Goal: Task Accomplishment & Management: Complete application form

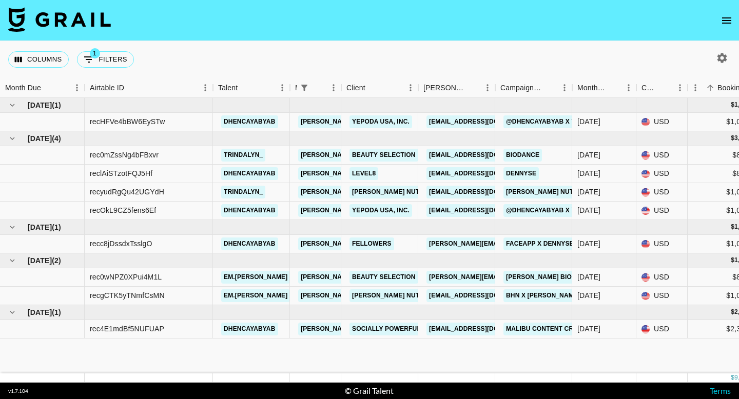
click at [724, 20] on icon "open drawer" at bounding box center [727, 20] width 12 height 12
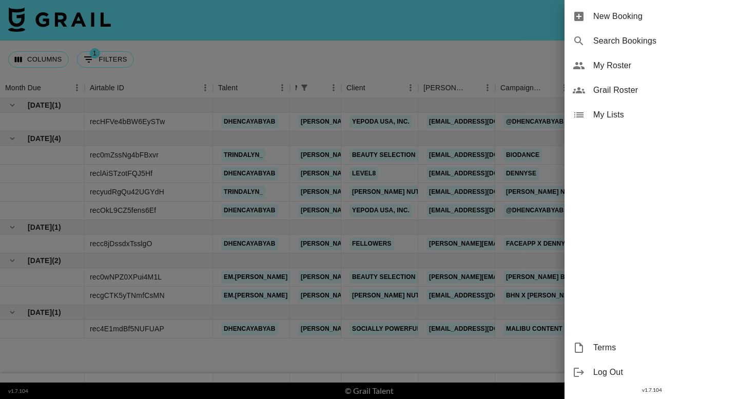
click at [605, 12] on span "New Booking" at bounding box center [662, 16] width 138 height 12
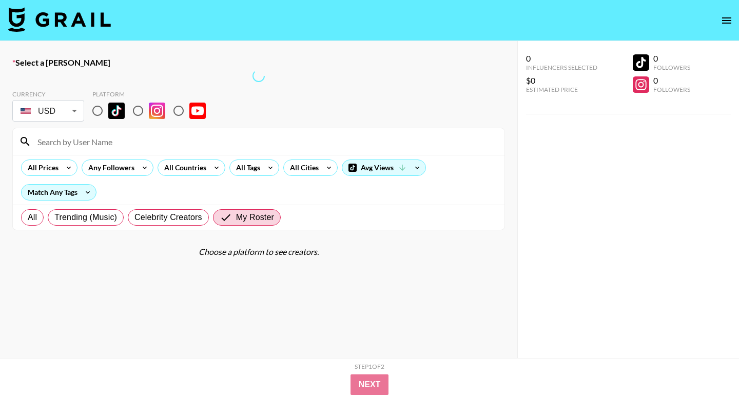
click at [138, 110] on input "radio" at bounding box center [138, 111] width 22 height 22
radio input "true"
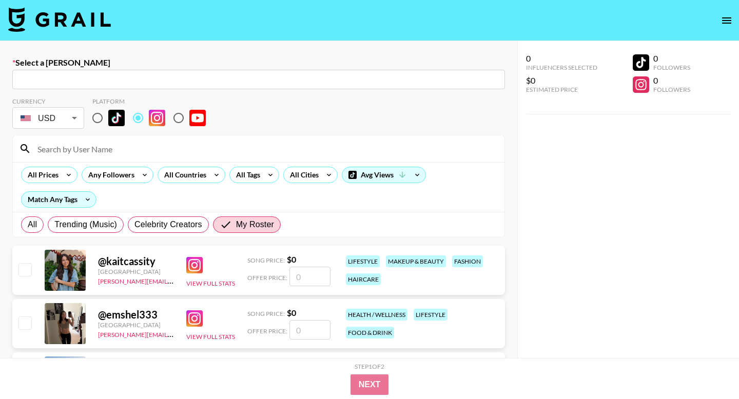
click at [278, 85] on div "​" at bounding box center [258, 80] width 493 height 20
paste input "[EMAIL_ADDRESS][DOMAIN_NAME]"
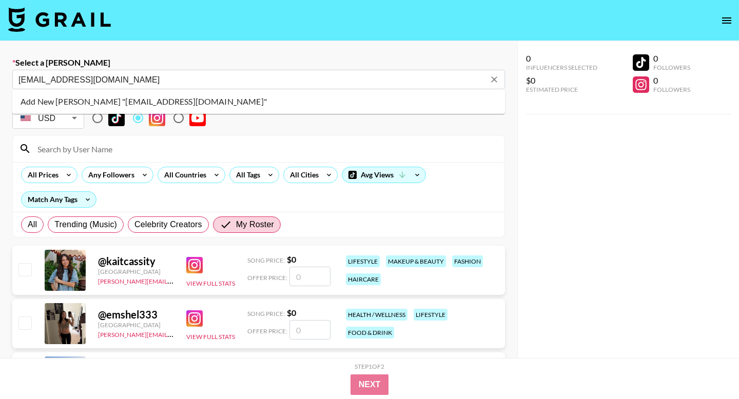
click at [165, 101] on li "Add New Booker "collabs@fitia.app"" at bounding box center [258, 101] width 493 height 16
type input "Add New Booker "collabs@fitia.app""
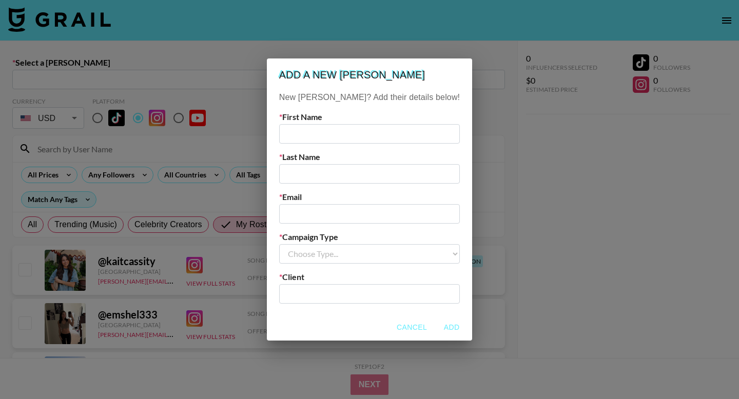
click at [332, 138] on input "text" at bounding box center [369, 134] width 181 height 20
click at [306, 139] on input "text" at bounding box center [369, 134] width 181 height 20
paste input "Marcelo"
type input "Marcelo"
click at [314, 170] on input "text" at bounding box center [369, 174] width 181 height 20
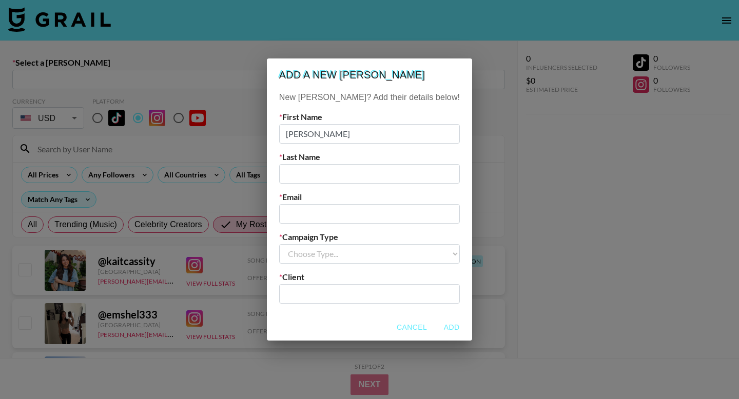
click at [313, 215] on input "email" at bounding box center [369, 214] width 181 height 20
paste input "Marcelo"
type input "Marcelo"
click at [313, 215] on input "Marcelo" at bounding box center [369, 214] width 181 height 20
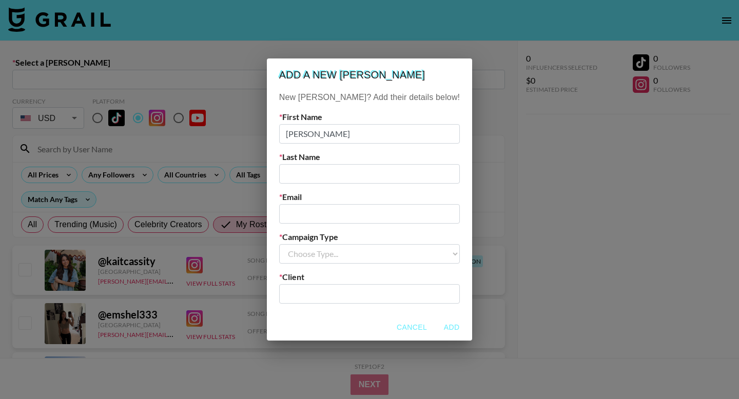
click at [354, 246] on select "Choose Type... Song Promos Brand Promos" at bounding box center [369, 254] width 181 height 20
select select "Brand"
click at [300, 244] on select "Choose Type... Song Promos Brand Promos" at bounding box center [369, 254] width 181 height 20
click at [334, 293] on input "text" at bounding box center [369, 294] width 168 height 12
type input "CYLNDR Studios"
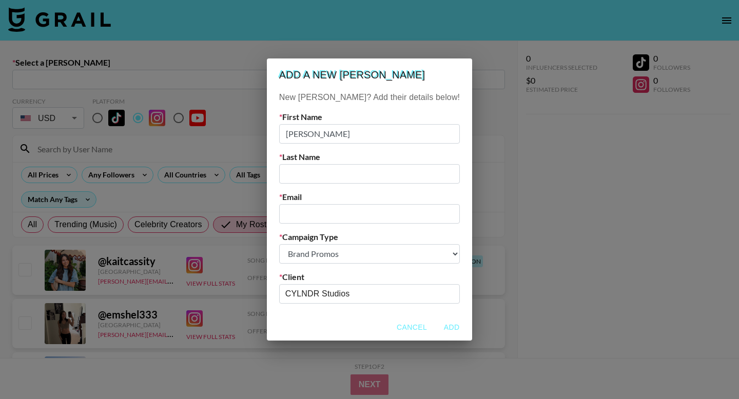
click at [317, 171] on input "text" at bounding box center [369, 174] width 181 height 20
paste input "Traverso"
type input "Traverso"
click at [335, 217] on input "email" at bounding box center [369, 214] width 181 height 20
click at [326, 296] on input "CYLNDR Studios" at bounding box center [362, 294] width 154 height 12
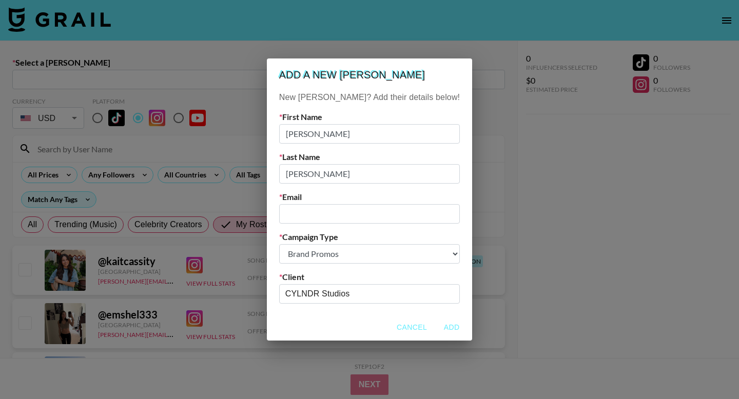
click at [326, 296] on input "CYLNDR Studios" at bounding box center [362, 294] width 154 height 12
click at [372, 294] on input "CYLNDR Studios" at bounding box center [362, 294] width 154 height 12
click at [444, 292] on icon "Clear" at bounding box center [449, 294] width 10 height 10
type input "Alex Jivotovski"
click at [320, 210] on input "email" at bounding box center [369, 214] width 181 height 20
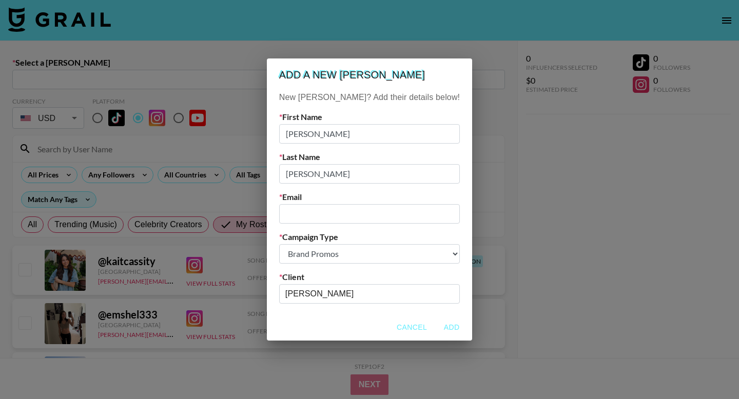
paste input "[EMAIL_ADDRESS][DOMAIN_NAME]"
type input "[EMAIL_ADDRESS][DOMAIN_NAME]"
click at [354, 296] on input "Alex Jivotovski" at bounding box center [362, 294] width 154 height 12
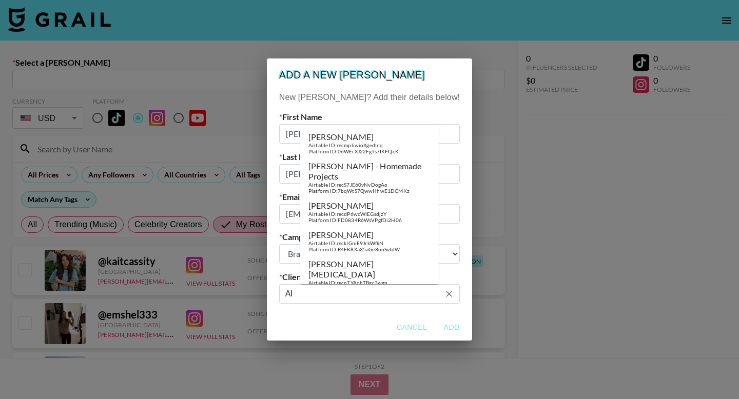
type input "A"
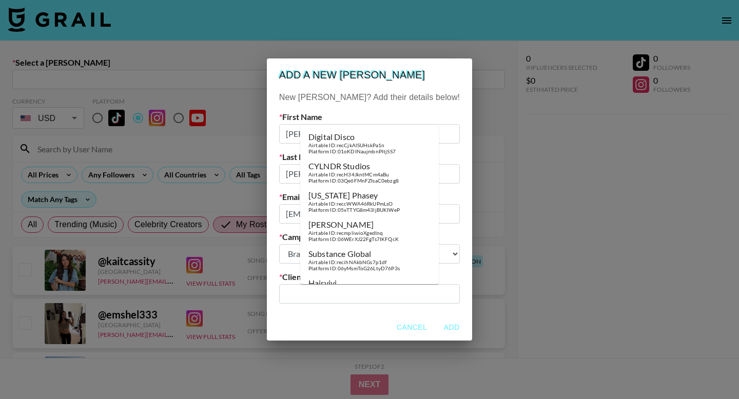
paste input "Fitia"
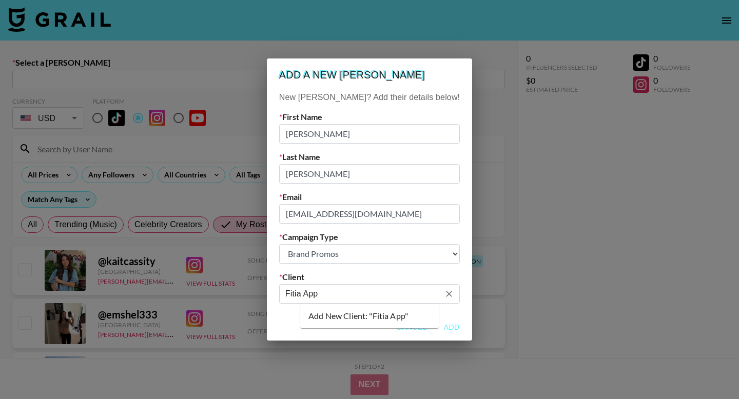
click at [359, 317] on li "Add New Client: "Fitia App"" at bounding box center [369, 316] width 139 height 16
type input "Fitia App"
click at [435, 327] on button "Add" at bounding box center [451, 327] width 33 height 19
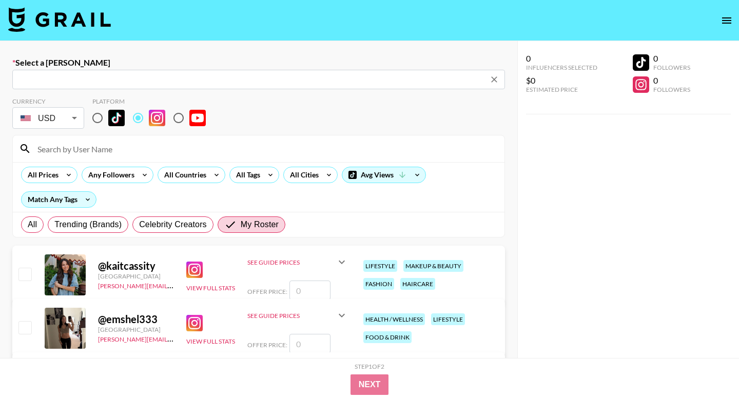
type input "collabs@fitia.app: Marcelo Traverso -- Fitia App -- 9N1wgJwqjTf2s1canrqLVpN6zZF2"
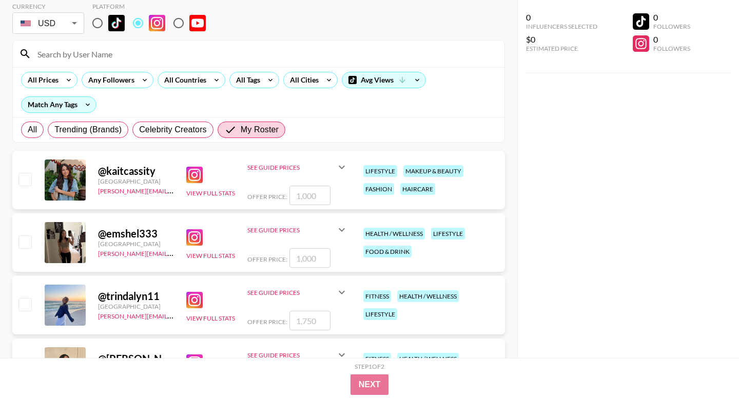
scroll to position [113, 0]
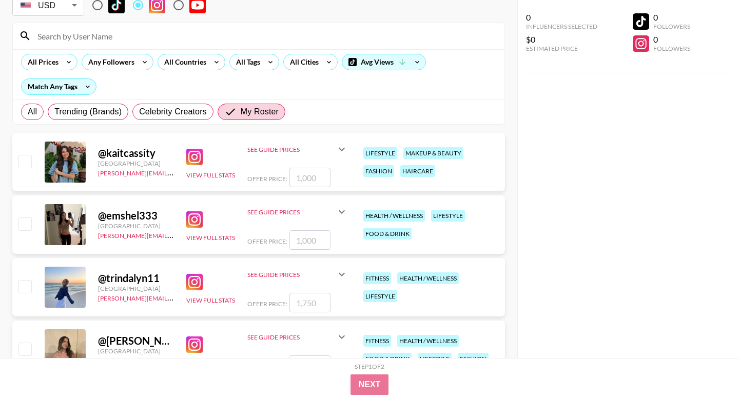
click at [30, 289] on input "checkbox" at bounding box center [24, 286] width 12 height 12
checkbox input "true"
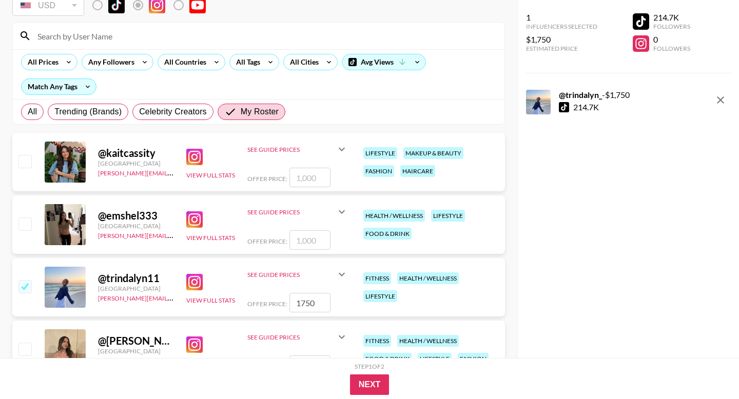
click at [305, 304] on input "1750" at bounding box center [309, 303] width 41 height 20
type input "1000"
click at [369, 384] on button "Next" at bounding box center [370, 385] width 40 height 21
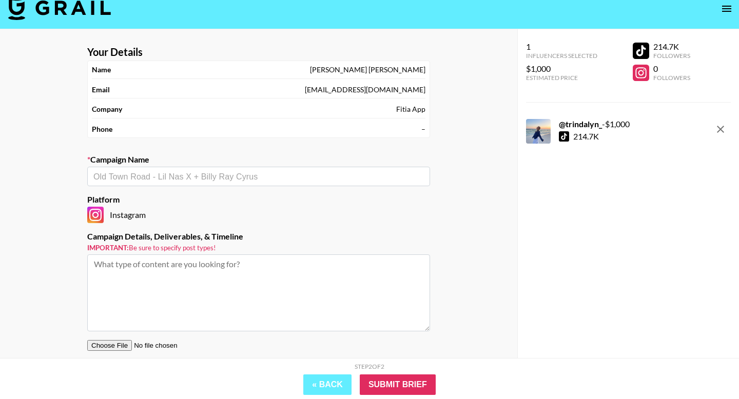
scroll to position [0, 0]
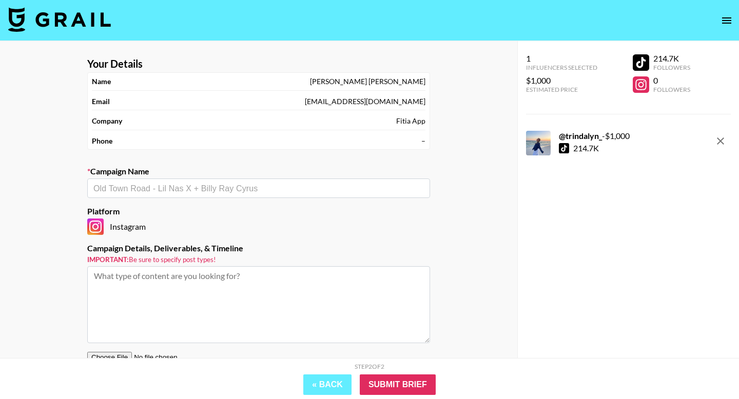
click at [317, 193] on input "text" at bounding box center [258, 189] width 331 height 12
click at [194, 210] on li "Add New Campaign: "Fiti"" at bounding box center [258, 210] width 343 height 16
click at [237, 208] on li "Add New Campaign: "Fitia x Trindalyn"" at bounding box center [258, 210] width 343 height 16
type input "Fitia x Trindalyn"
click at [0, 297] on div "Your Details Name Marcelo Traverso Email collabs@fitia.app Company Fitia App Ph…" at bounding box center [258, 238] width 517 height 394
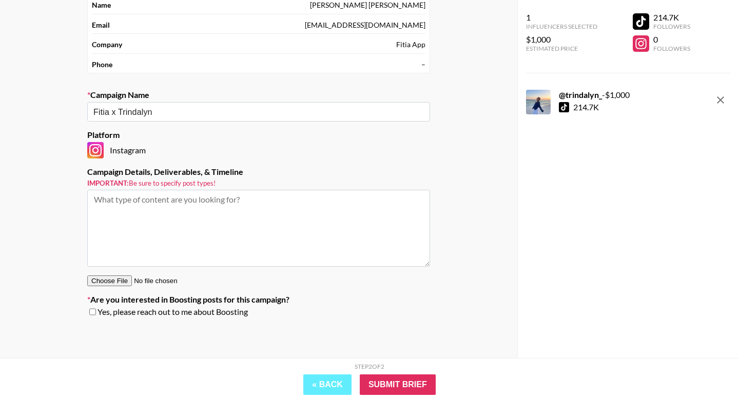
scroll to position [29, 0]
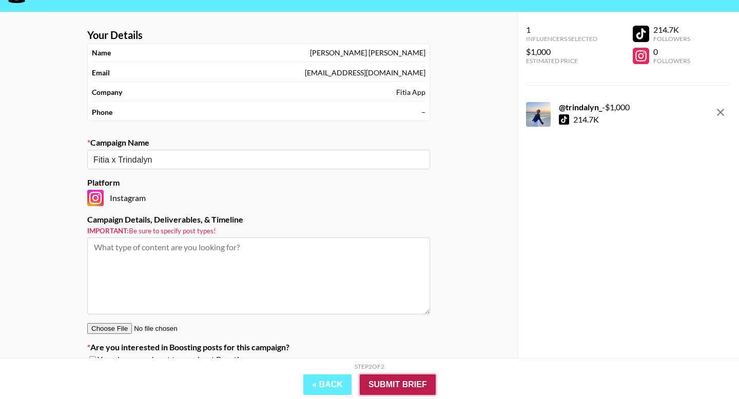
click at [381, 385] on input "Submit Brief" at bounding box center [398, 385] width 76 height 21
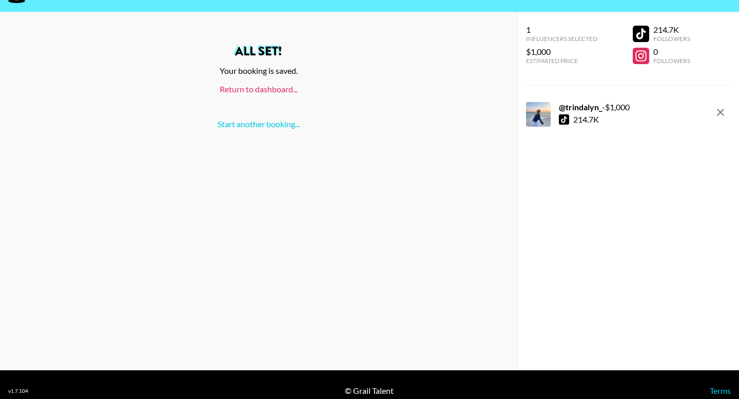
click at [259, 92] on link "Return to dashboard..." at bounding box center [259, 89] width 78 height 10
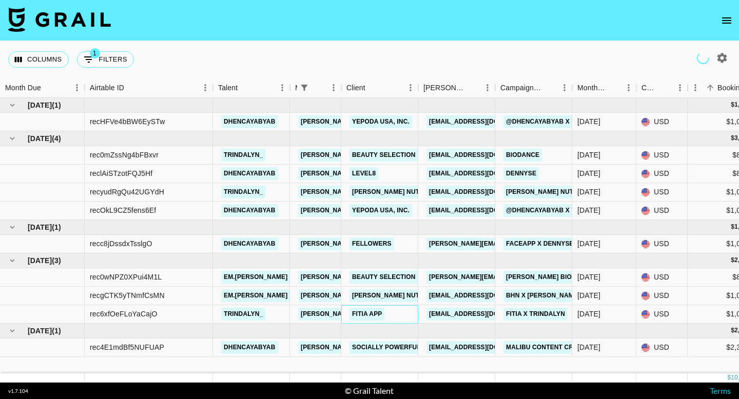
click at [410, 313] on div "Fitia App" at bounding box center [379, 314] width 77 height 18
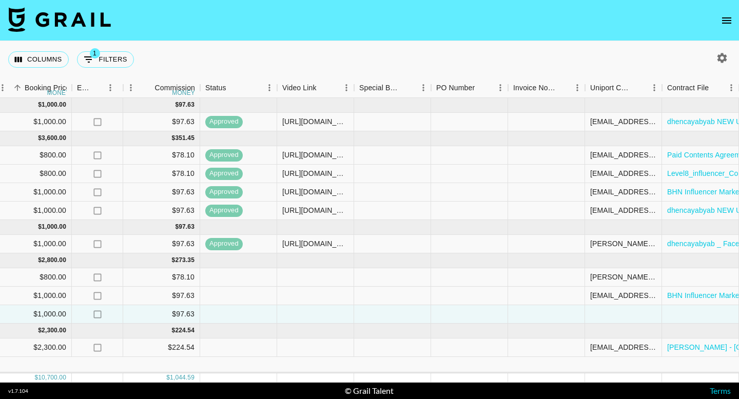
scroll to position [0, 770]
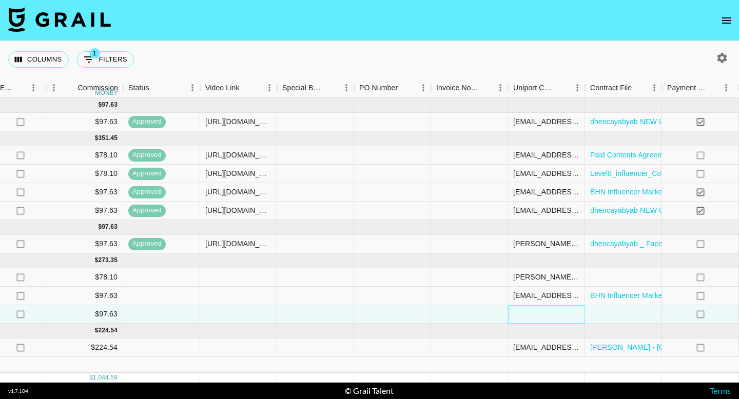
click at [518, 315] on div at bounding box center [546, 314] width 77 height 18
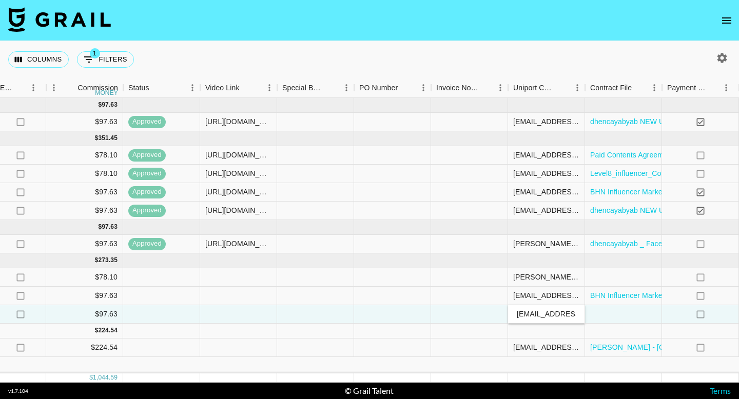
type input "[EMAIL_ADDRESS][DOMAIN_NAME]"
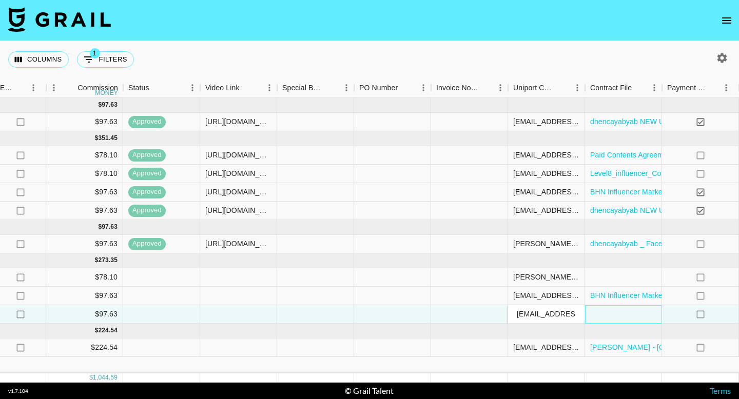
click at [614, 316] on div at bounding box center [623, 314] width 77 height 18
click at [596, 313] on div at bounding box center [623, 314] width 77 height 18
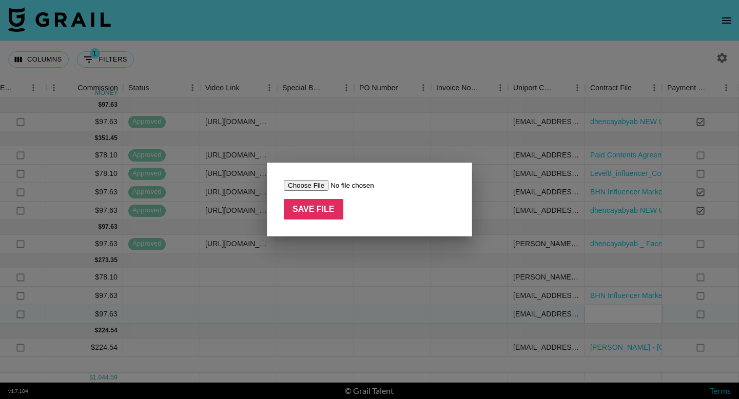
click at [312, 188] on input "file" at bounding box center [349, 185] width 130 height 11
click at [298, 184] on input "file" at bounding box center [349, 185] width 130 height 11
click at [325, 183] on input "file" at bounding box center [349, 185] width 130 height 11
type input "C:\fakepath\Fitia x [PERSON_NAME] (2).pdf"
click at [321, 215] on input "Save File" at bounding box center [314, 209] width 60 height 21
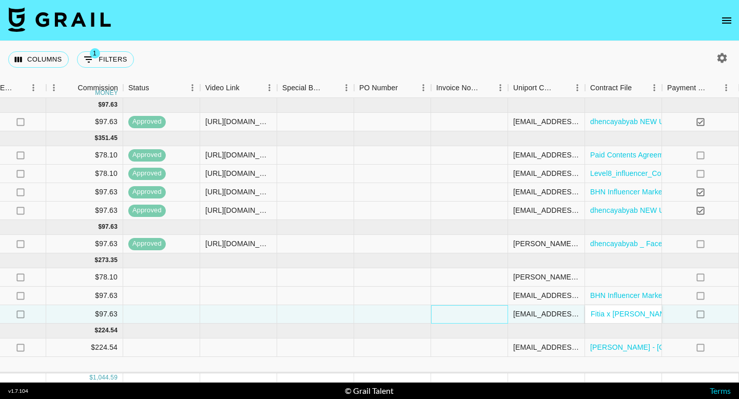
click at [473, 305] on div at bounding box center [469, 314] width 77 height 18
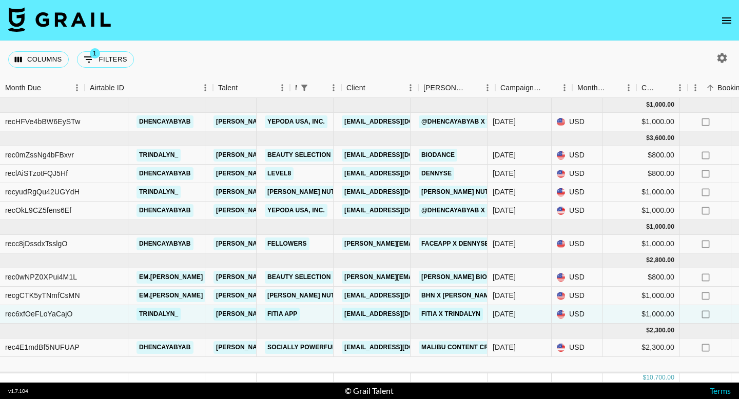
scroll to position [0, 0]
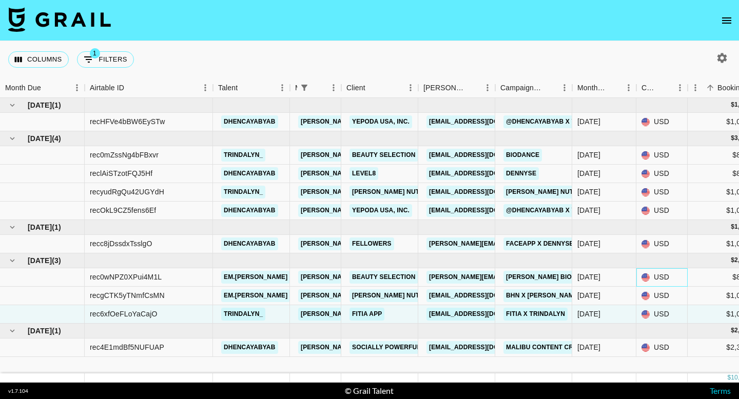
click at [659, 279] on div "USD" at bounding box center [661, 277] width 51 height 18
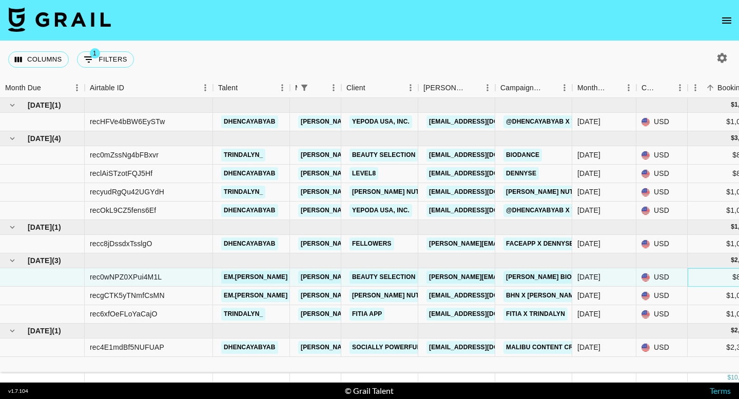
click at [706, 275] on div "$800.00" at bounding box center [726, 277] width 77 height 18
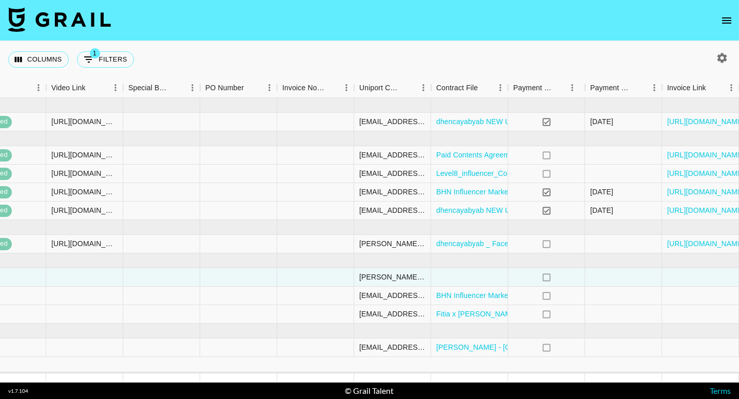
scroll to position [0, 965]
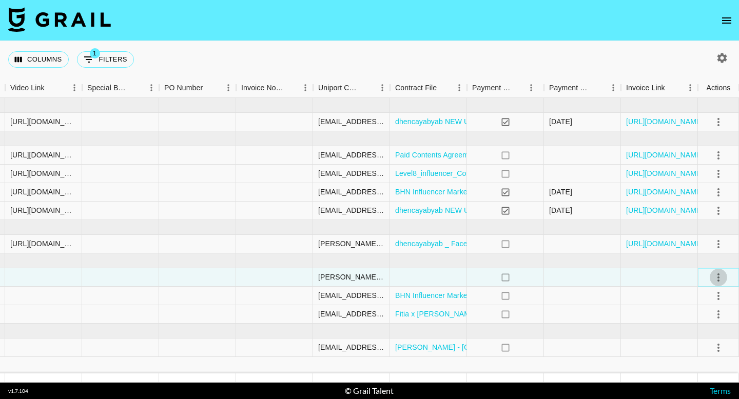
click at [715, 277] on icon "select merge strategy" at bounding box center [718, 278] width 12 height 12
click at [600, 281] on div at bounding box center [582, 277] width 77 height 18
click at [718, 281] on icon "select merge strategy" at bounding box center [719, 278] width 2 height 8
click at [681, 297] on li "Confirm" at bounding box center [705, 300] width 67 height 18
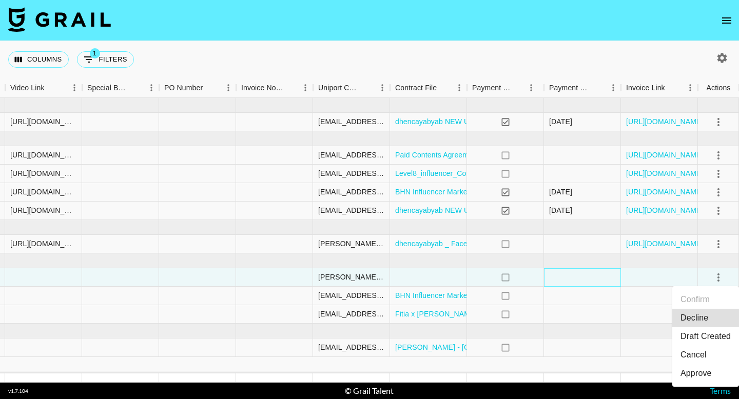
click at [594, 269] on div at bounding box center [582, 277] width 77 height 18
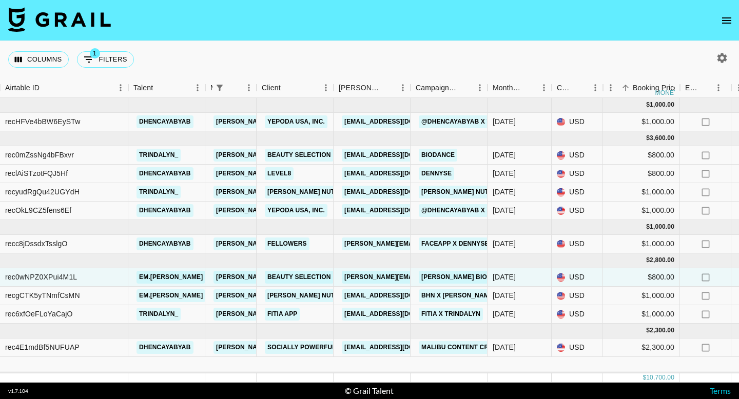
scroll to position [0, 0]
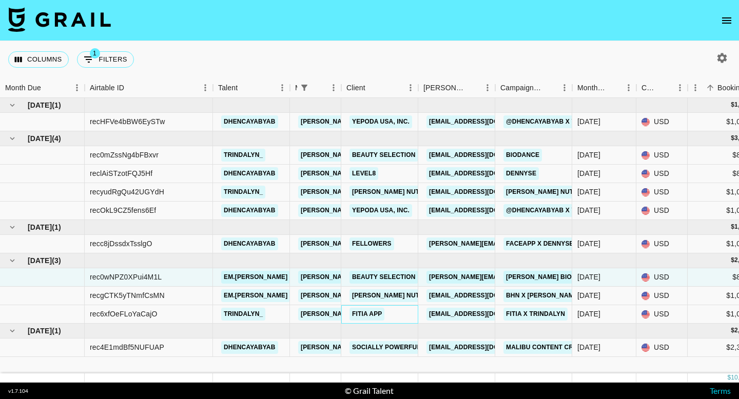
click at [402, 314] on div "Fitia App" at bounding box center [379, 314] width 77 height 18
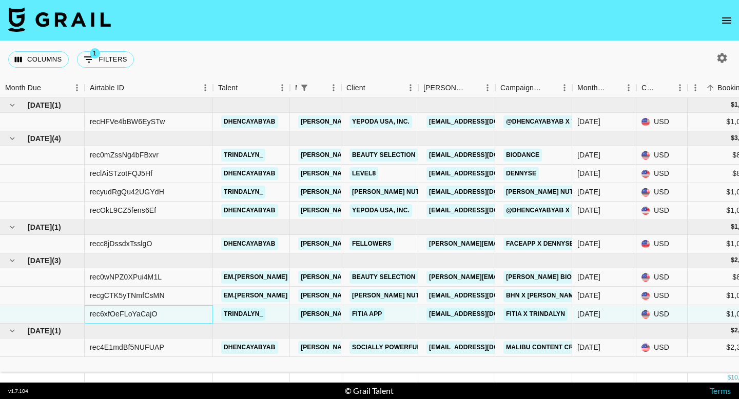
click at [143, 316] on div "rec6xfOeFLoYaCajO" at bounding box center [123, 314] width 67 height 10
copy div "rec6xfOeFLoYaCajO"
